Goal: Information Seeking & Learning: Learn about a topic

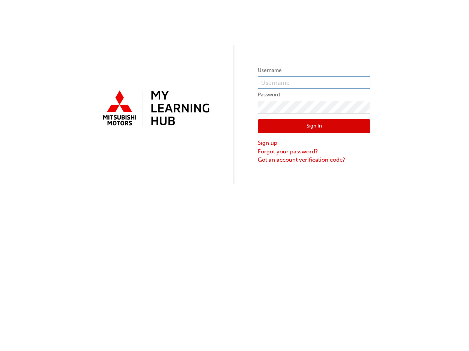
type input "0005838255"
click at [306, 125] on button "Sign In" at bounding box center [314, 126] width 113 height 14
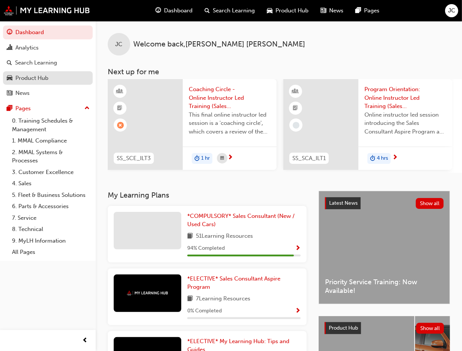
click at [36, 79] on div "Product Hub" at bounding box center [31, 78] width 33 height 9
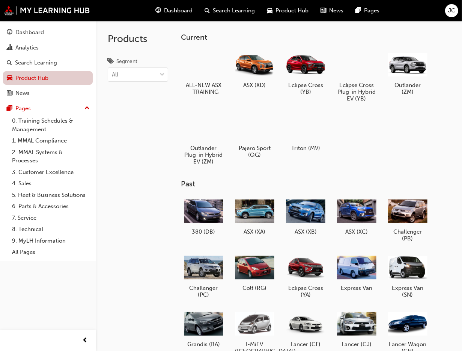
click at [35, 72] on link "Product Hub" at bounding box center [48, 78] width 90 height 14
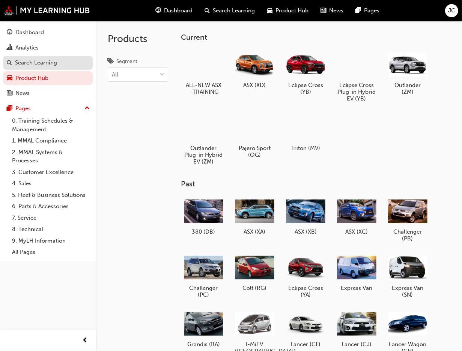
click at [39, 57] on link "Search Learning" at bounding box center [48, 63] width 90 height 14
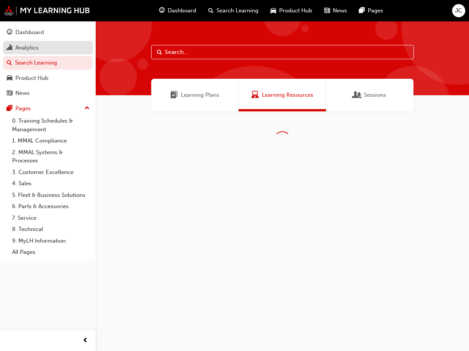
click at [35, 44] on div "Analytics" at bounding box center [26, 48] width 23 height 9
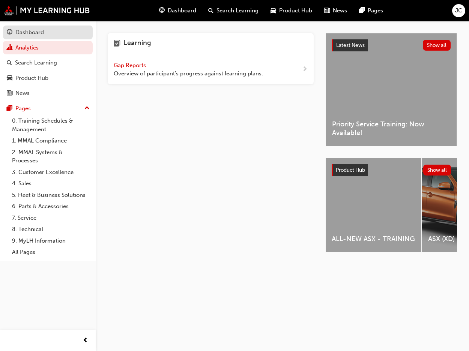
click at [44, 26] on link "Dashboard" at bounding box center [48, 33] width 90 height 14
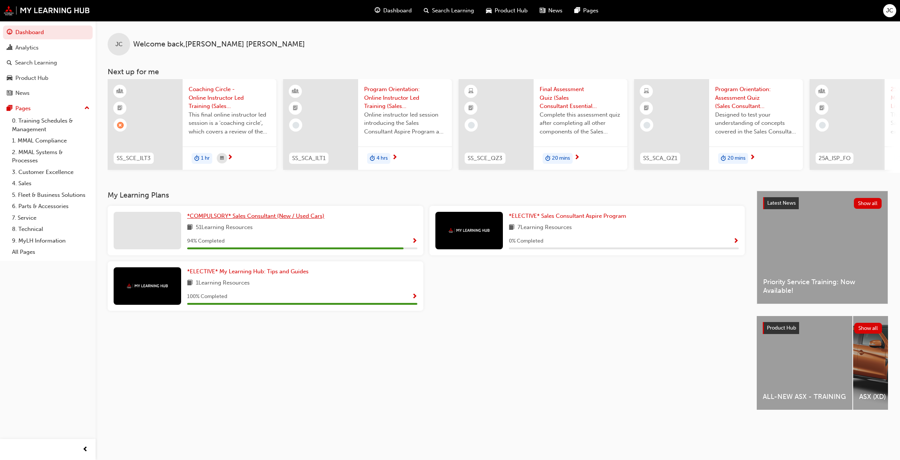
click at [249, 219] on span "*COMPULSORY* Sales Consultant (New / Used Cars)" at bounding box center [255, 216] width 137 height 7
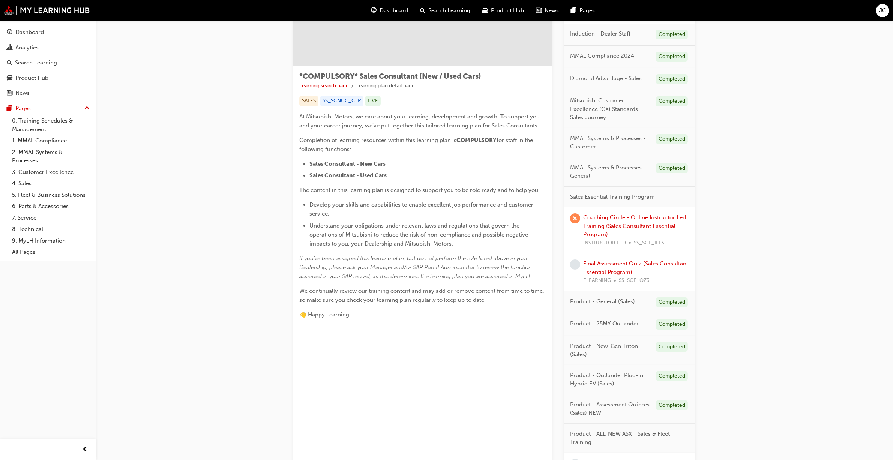
scroll to position [171, 0]
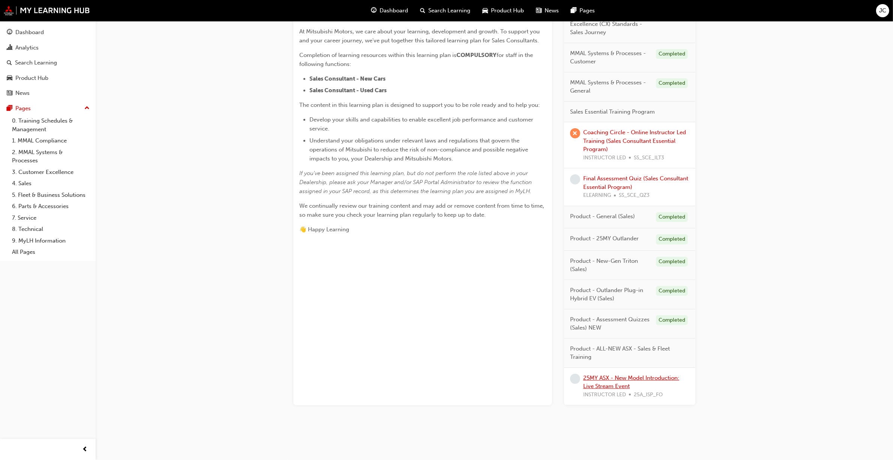
click at [469, 351] on link "25MY ASX - New Model Introduction: Live Stream Event" at bounding box center [631, 382] width 96 height 15
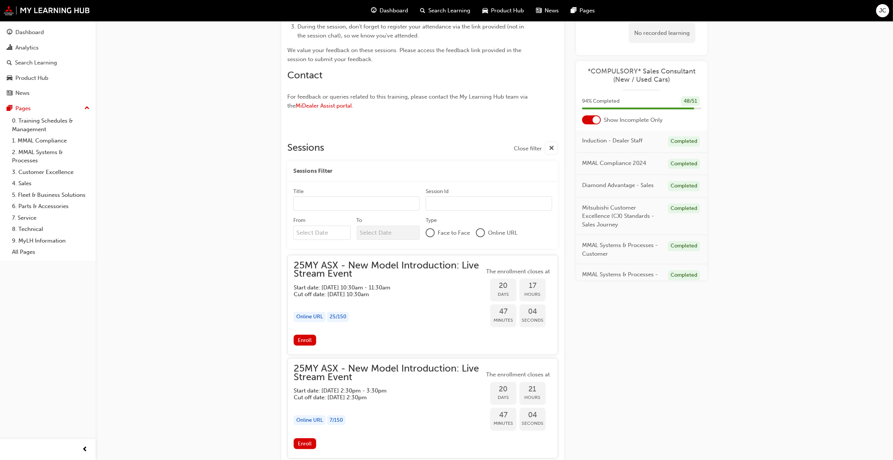
scroll to position [497, 0]
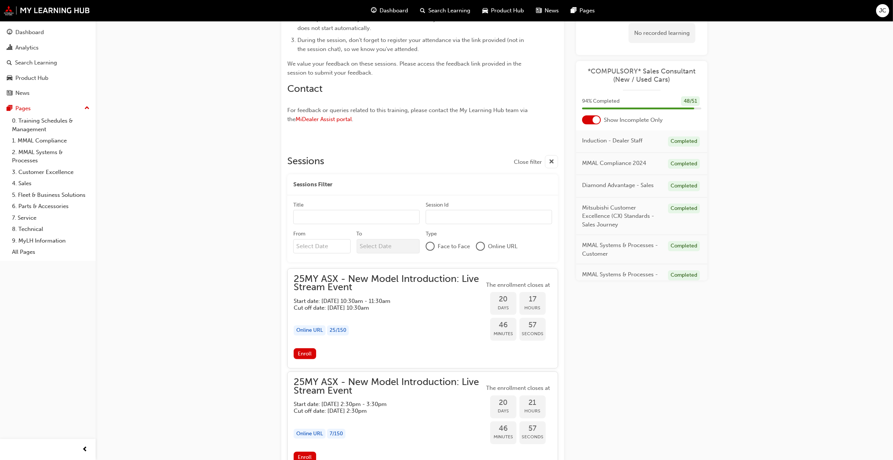
click at [431, 245] on div at bounding box center [431, 247] width 8 height 8
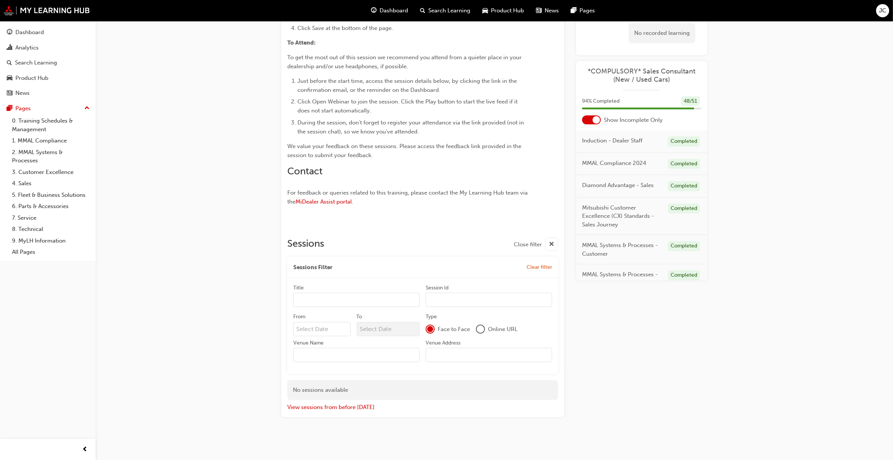
scroll to position [414, 0]
click at [469, 330] on div at bounding box center [481, 330] width 8 height 8
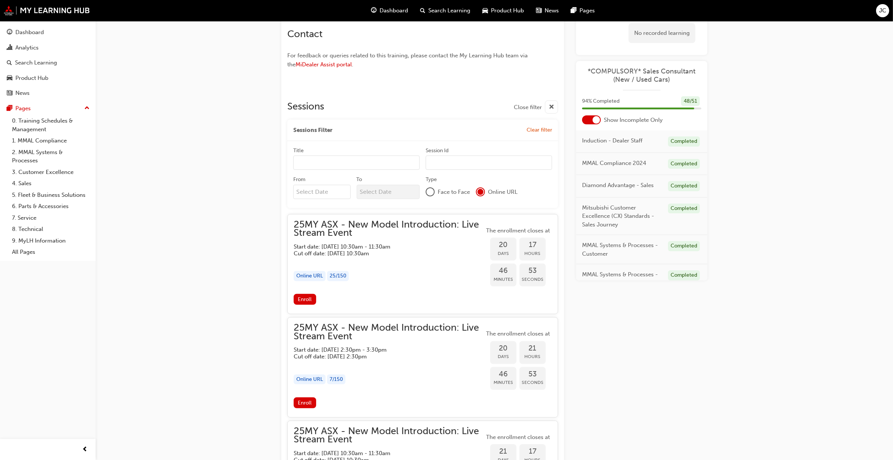
scroll to position [555, 0]
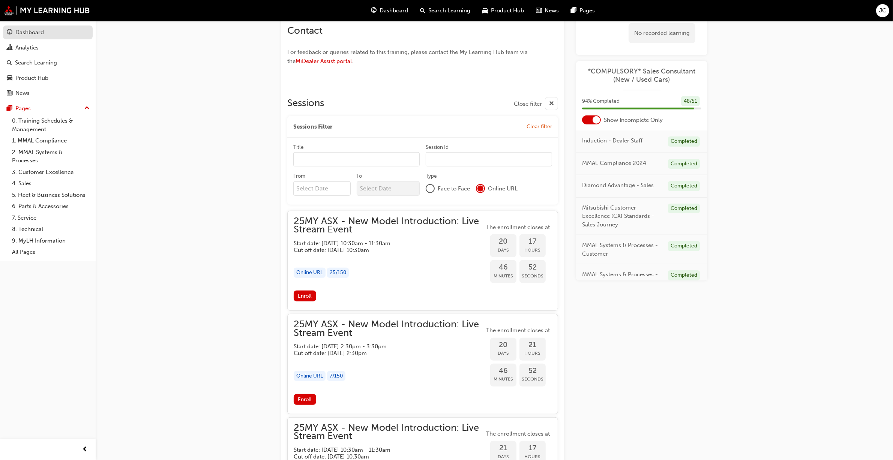
click at [20, 29] on div "Dashboard" at bounding box center [29, 32] width 29 height 9
